Goal: Task Accomplishment & Management: Manage account settings

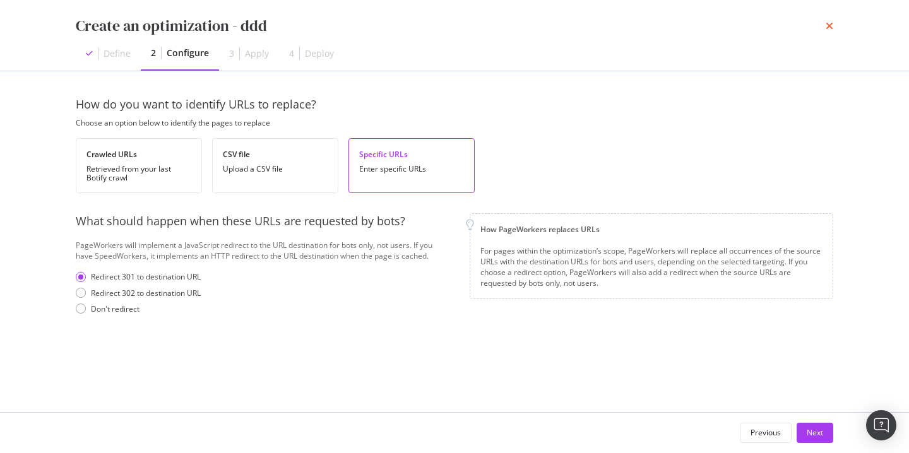
click at [829, 26] on icon "times" at bounding box center [830, 26] width 8 height 10
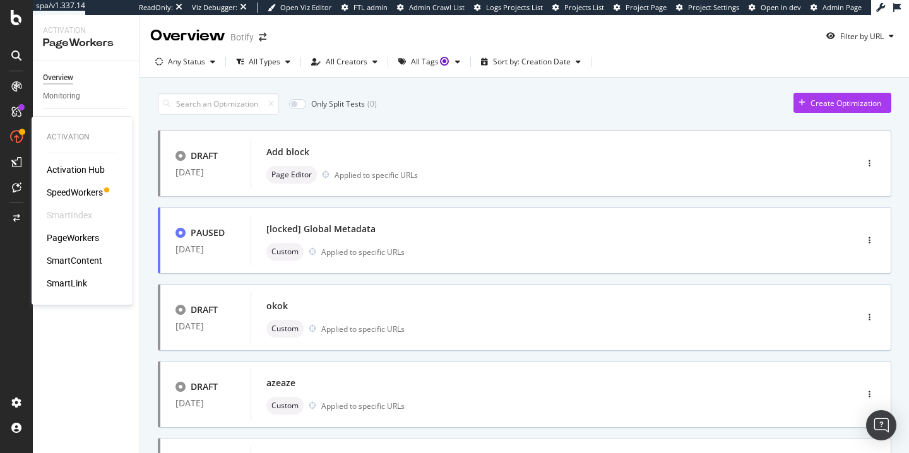
click at [80, 193] on div "SpeedWorkers" at bounding box center [75, 192] width 56 height 13
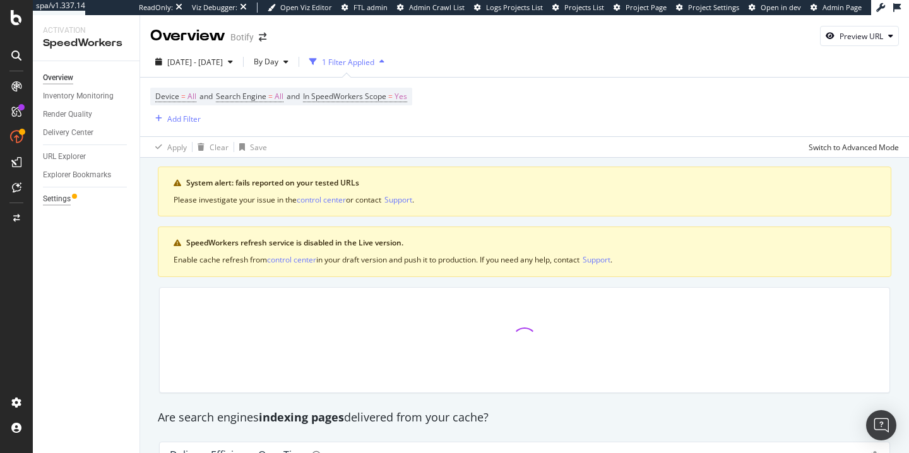
click at [53, 204] on div "Settings" at bounding box center [57, 199] width 28 height 13
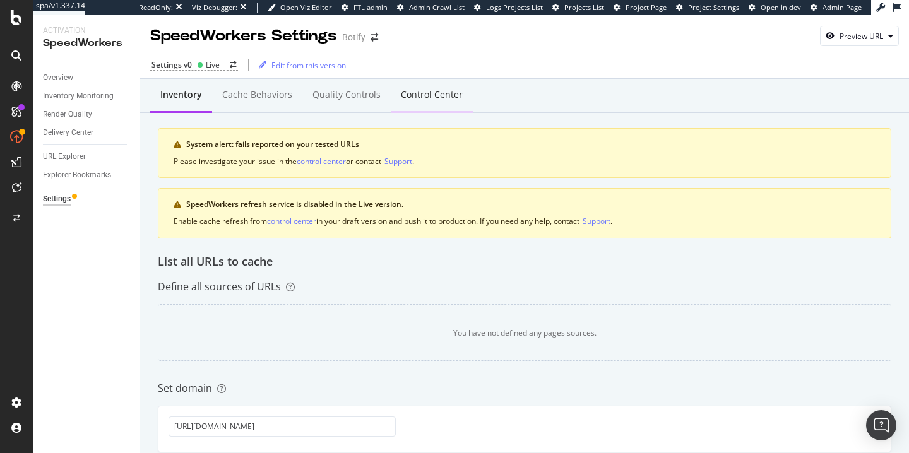
click at [424, 85] on div "Control Center" at bounding box center [432, 95] width 82 height 35
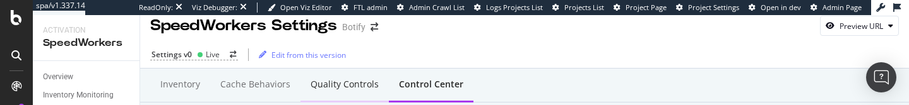
scroll to position [21, 0]
